Goal: Task Accomplishment & Management: Use online tool/utility

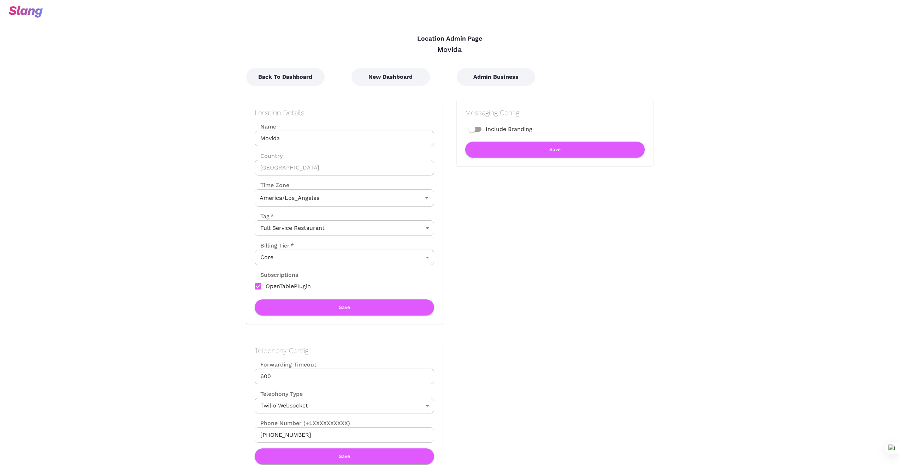
type input "Pacific Time"
click at [400, 76] on button "New Dashboard" at bounding box center [390, 77] width 78 height 18
type input "Pacific Time"
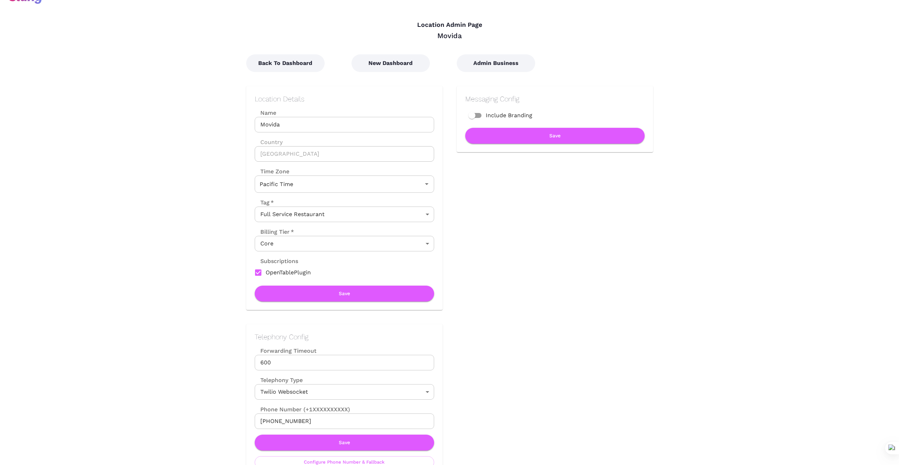
scroll to position [12, 0]
